Goal: Transaction & Acquisition: Obtain resource

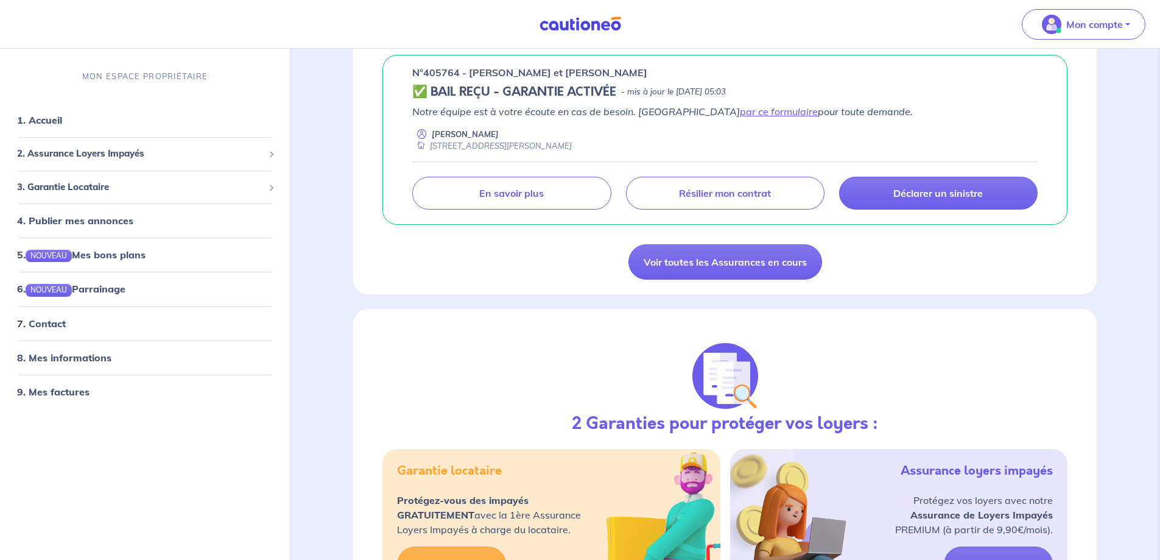
scroll to position [426, 0]
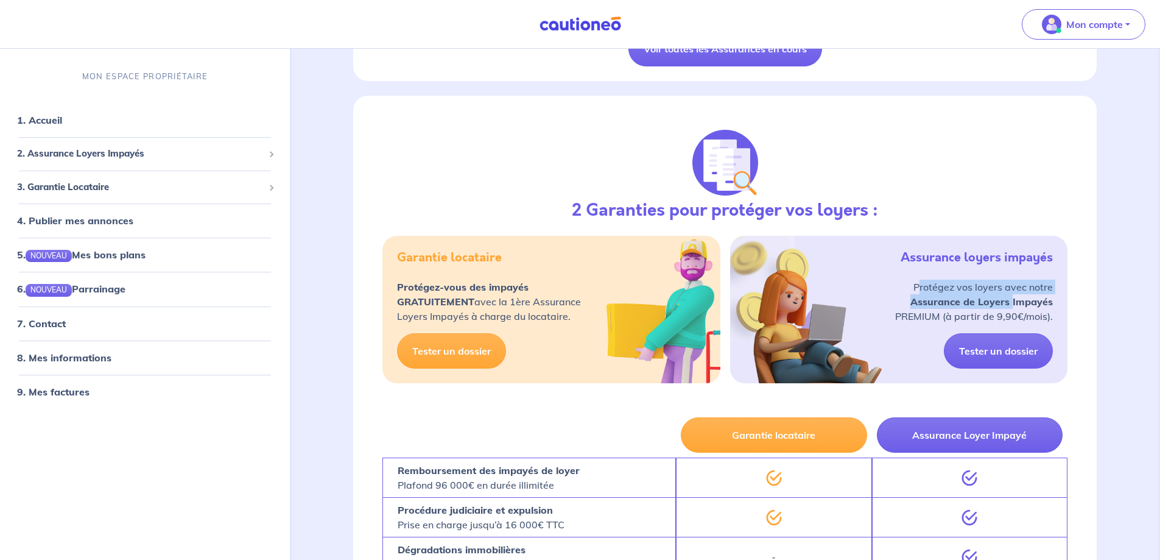
drag, startPoint x: 923, startPoint y: 287, endPoint x: 1012, endPoint y: 300, distance: 90.4
click at [1012, 300] on p "Protégez vos loyers avec notre Assurance de Loyers Impayés PREMIUM (à partir de…" at bounding box center [974, 302] width 158 height 44
click at [926, 314] on p "Protégez vos loyers avec notre Assurance de Loyers Impayés PREMIUM (à partir de…" at bounding box center [974, 302] width 158 height 44
click at [1000, 354] on link "Tester un dossier" at bounding box center [998, 350] width 109 height 35
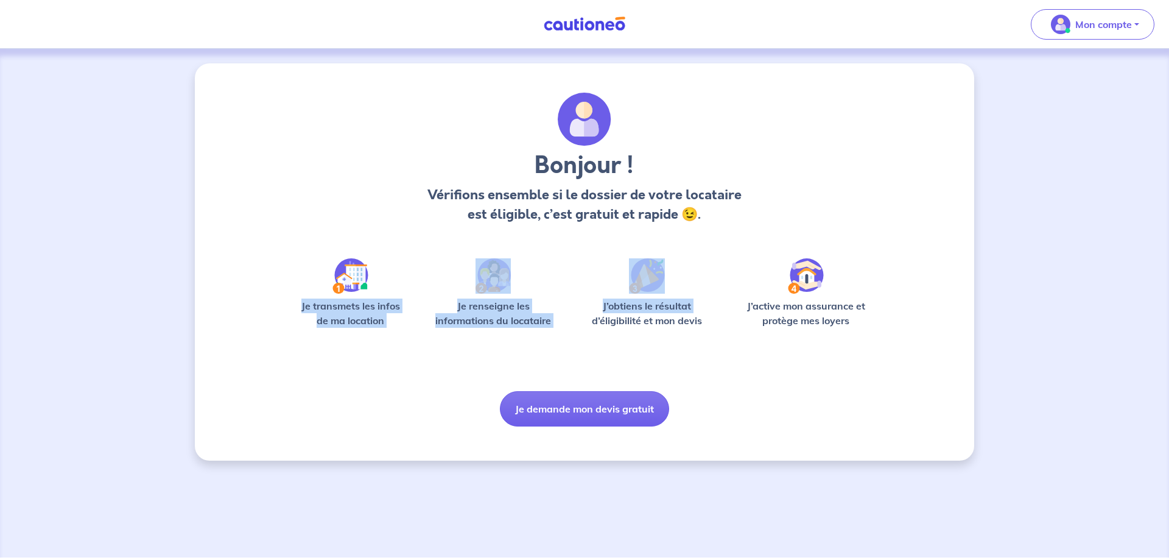
drag, startPoint x: 301, startPoint y: 306, endPoint x: 571, endPoint y: 314, distance: 269.9
click at [571, 314] on div "Je transmets les infos de ma location Je renseigne les informations du locatair…" at bounding box center [584, 297] width 585 height 79
click at [568, 321] on div "Je transmets les infos de ma location Je renseigne les informations du locatair…" at bounding box center [584, 297] width 585 height 79
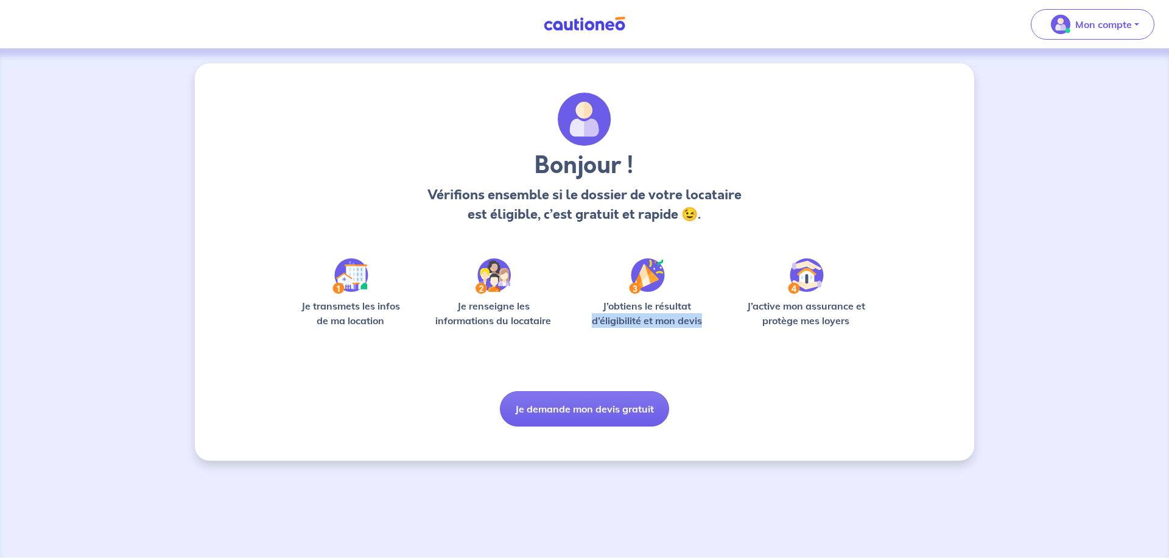
drag, startPoint x: 706, startPoint y: 322, endPoint x: 696, endPoint y: 308, distance: 16.9
click at [696, 308] on p "J’obtiens le résultat d’éligibilité et mon devis" at bounding box center [648, 312] width 138 height 29
click at [763, 318] on p "J’active mon assurance et protège mes loyers" at bounding box center [806, 312] width 142 height 29
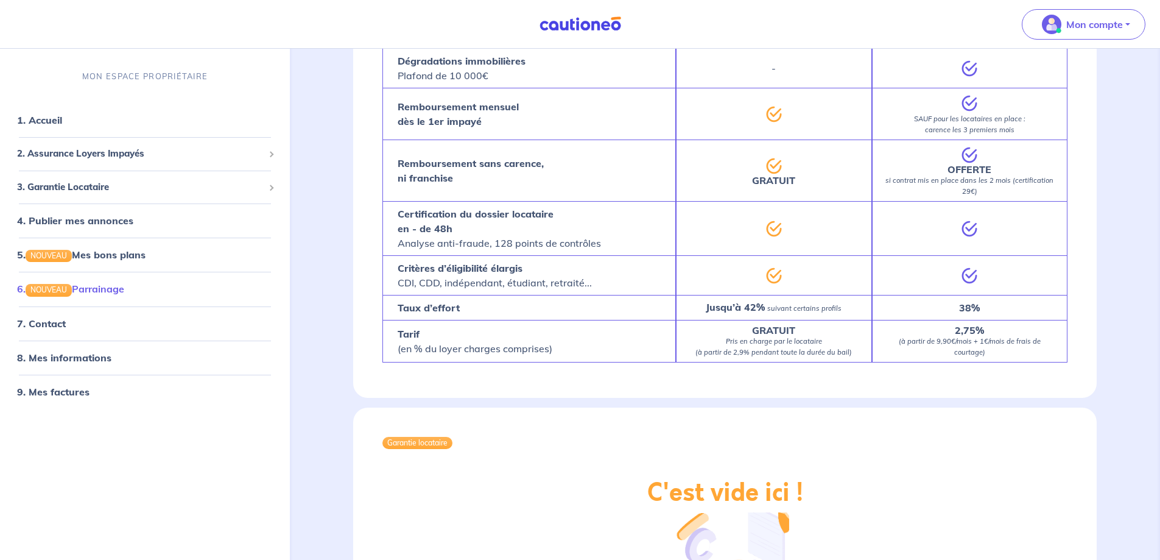
scroll to position [914, 0]
